Goal: Check status: Check status

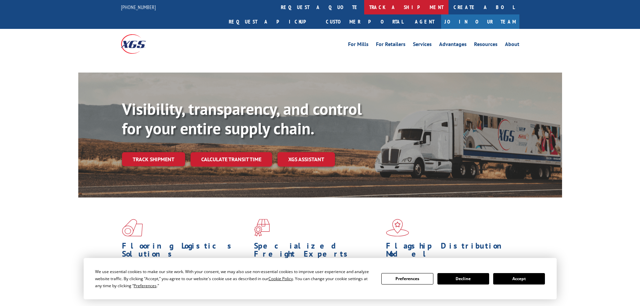
click at [364, 4] on link "track a shipment" at bounding box center [406, 7] width 84 height 14
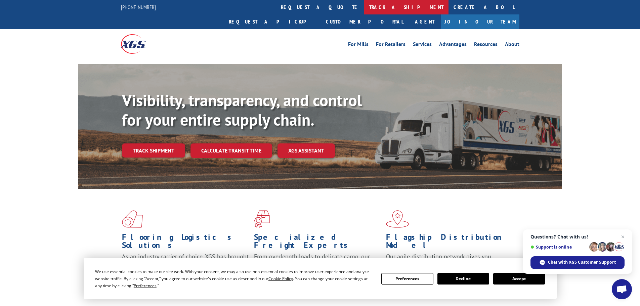
click at [364, 6] on link "track a shipment" at bounding box center [406, 7] width 84 height 14
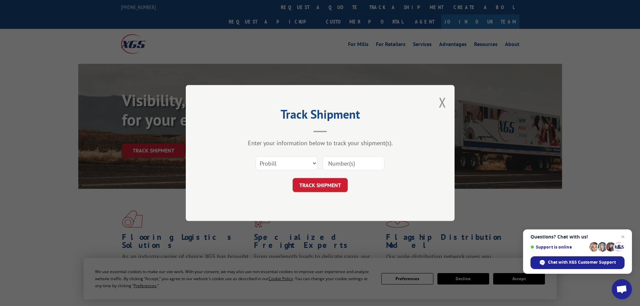
click at [337, 165] on input at bounding box center [354, 163] width 62 height 14
paste input "313017"
type input "313017"
click at [318, 188] on button "TRACK SHIPMENT" at bounding box center [320, 185] width 55 height 14
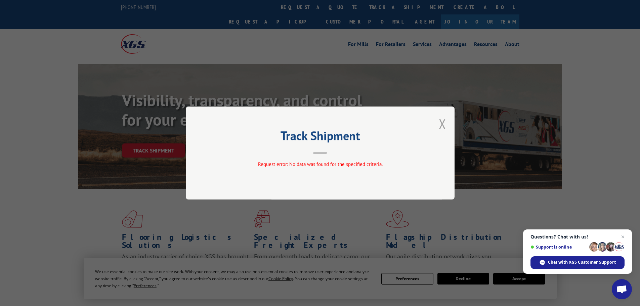
click at [442, 122] on button "Close modal" at bounding box center [442, 124] width 7 height 18
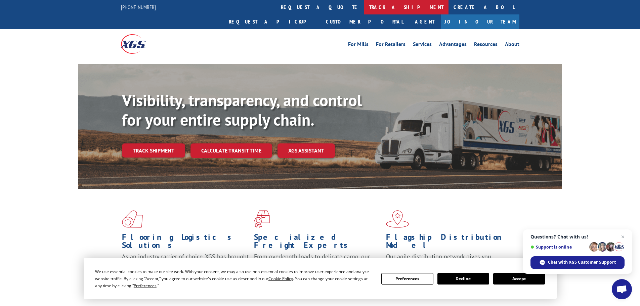
click at [364, 8] on link "track a shipment" at bounding box center [406, 7] width 84 height 14
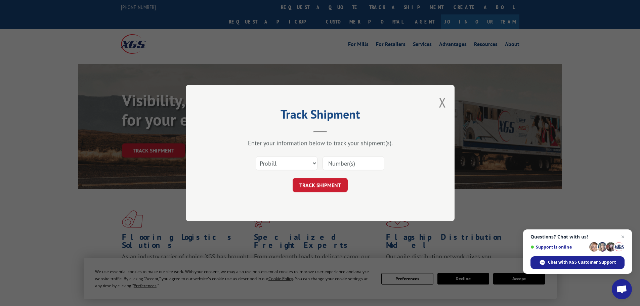
click at [349, 166] on input at bounding box center [354, 163] width 62 height 14
paste input "5590525"
type input "5590525"
click at [324, 186] on button "TRACK SHIPMENT" at bounding box center [320, 185] width 55 height 14
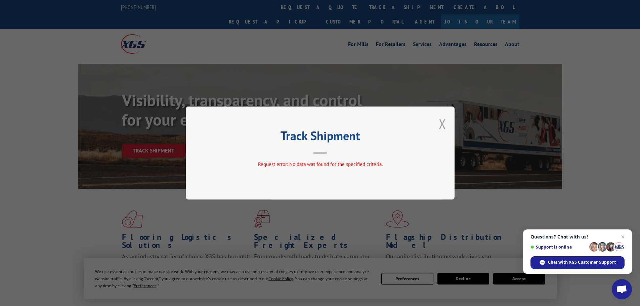
click at [441, 124] on button "Close modal" at bounding box center [442, 124] width 7 height 18
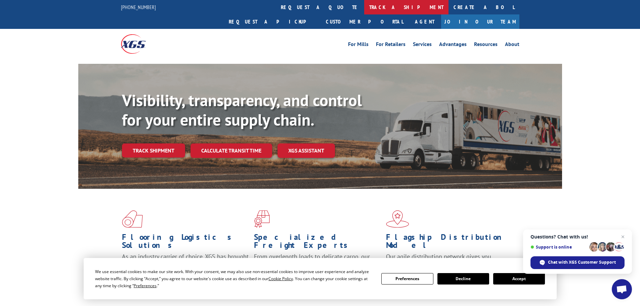
click at [364, 3] on link "track a shipment" at bounding box center [406, 7] width 84 height 14
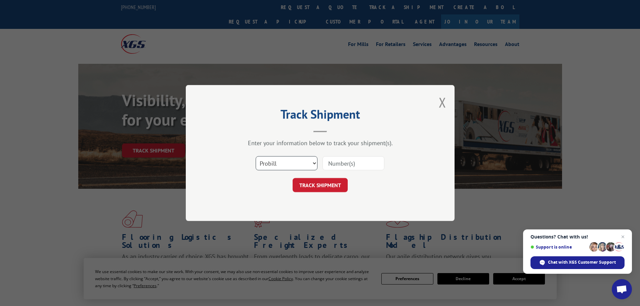
click at [284, 159] on select "Select category... Probill BOL PO" at bounding box center [287, 163] width 62 height 14
select select "bol"
click at [256, 156] on select "Select category... Probill BOL PO" at bounding box center [287, 163] width 62 height 14
click at [330, 166] on input at bounding box center [354, 163] width 62 height 14
paste input "5590525"
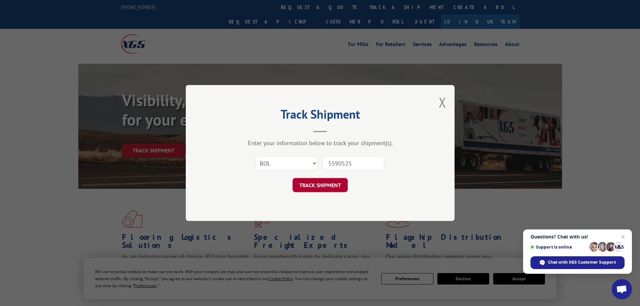
type input "5590525"
click at [320, 187] on button "TRACK SHIPMENT" at bounding box center [320, 185] width 55 height 14
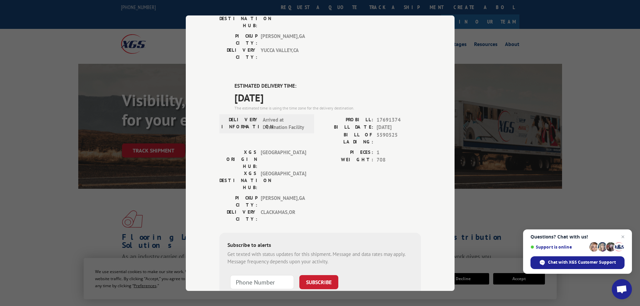
scroll to position [137, 0]
